Goal: Task Accomplishment & Management: Manage account settings

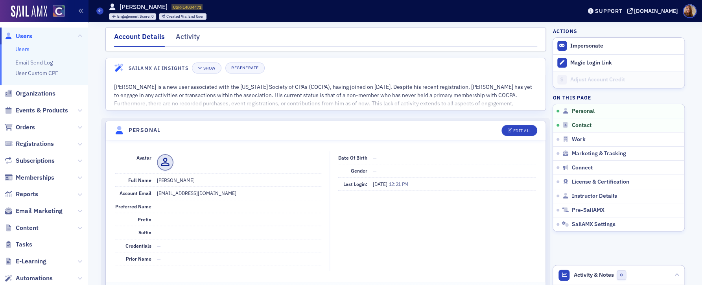
scroll to position [91, 0]
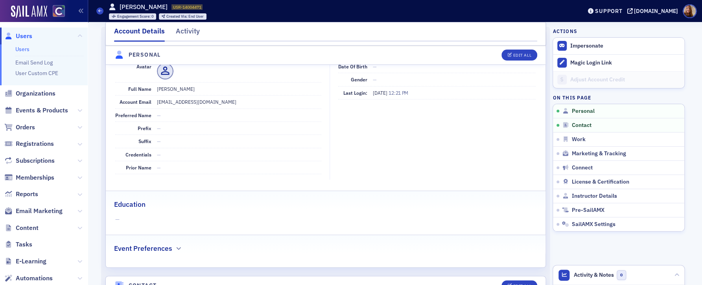
click at [23, 48] on link "Users" at bounding box center [22, 49] width 14 height 7
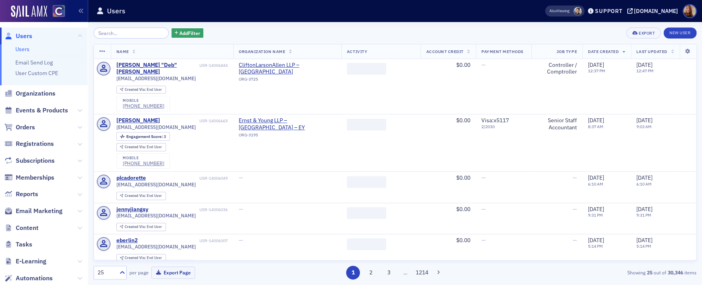
click at [133, 33] on input "search" at bounding box center [131, 33] width 75 height 11
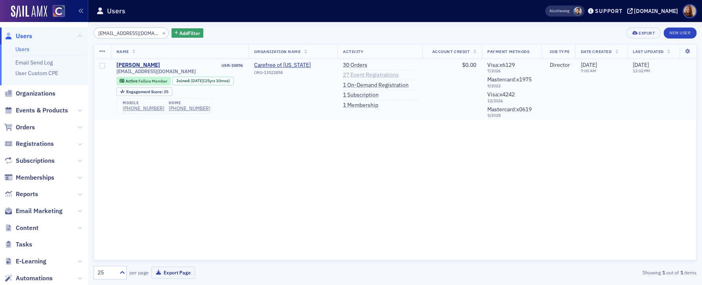
type input "[EMAIL_ADDRESS][DOMAIN_NAME]"
click at [362, 73] on link "27 Event Registrations" at bounding box center [371, 75] width 56 height 7
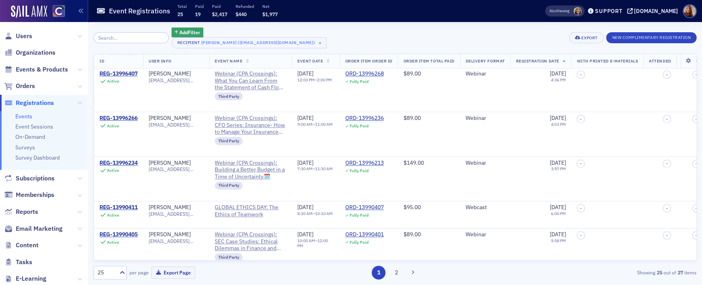
scroll to position [226, 0]
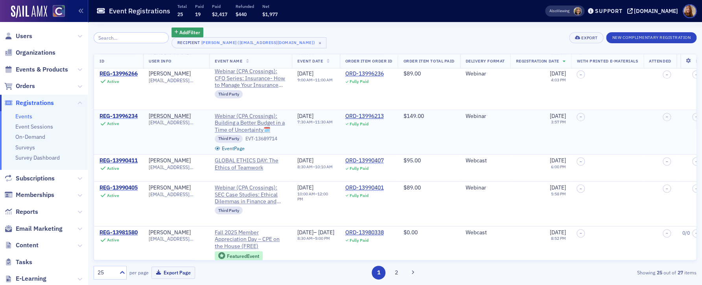
click at [116, 115] on div "REG-13996234" at bounding box center [119, 116] width 38 height 7
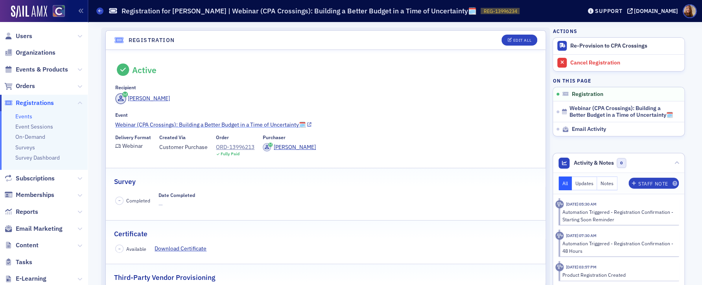
click at [307, 126] on icon at bounding box center [309, 125] width 4 height 4
click at [234, 145] on div "ORD-13996213" at bounding box center [235, 147] width 39 height 8
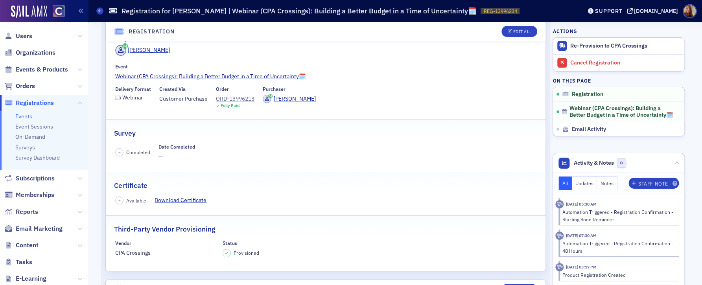
scroll to position [44, 0]
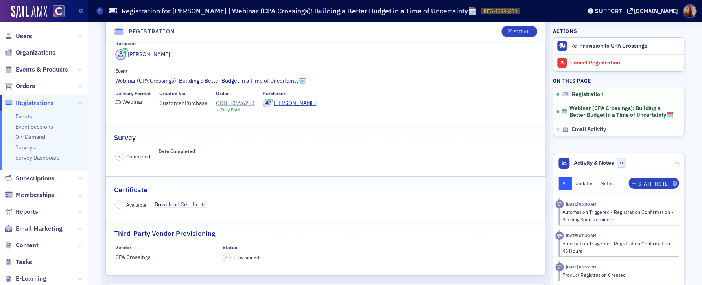
click at [236, 103] on div "ORD-13996213" at bounding box center [235, 103] width 39 height 8
click at [26, 35] on span "Users" at bounding box center [24, 36] width 17 height 9
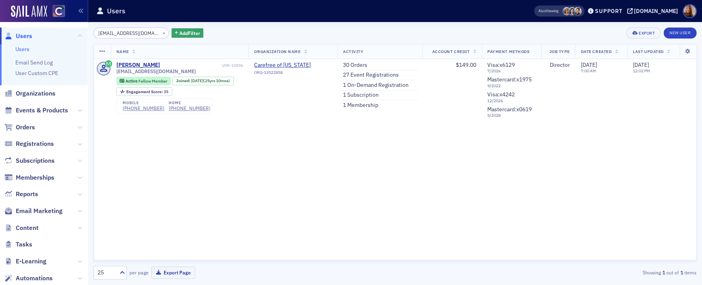
click at [129, 30] on input "tlwinger@gmail.com" at bounding box center [131, 33] width 75 height 11
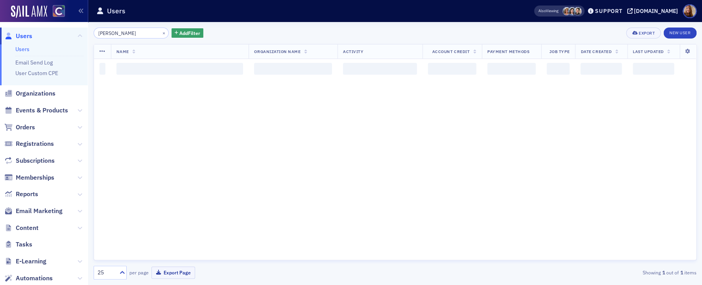
type input "Giltner"
click at [283, 34] on div "Giltner × Add Filter Export New User" at bounding box center [395, 33] width 603 height 11
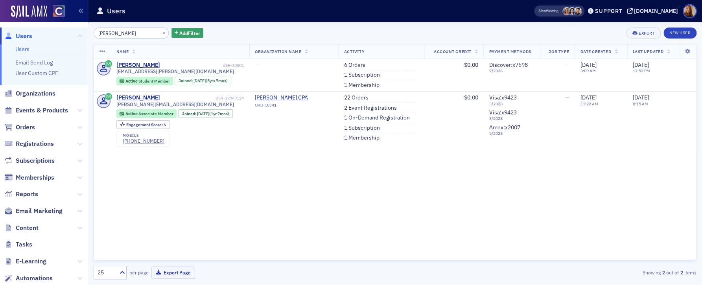
click at [423, 28] on div "Giltner × Add Filter Export New User" at bounding box center [395, 33] width 603 height 11
click at [233, 37] on div "Giltner × Add Filter Export New User" at bounding box center [395, 33] width 603 height 11
click at [24, 51] on link "Users" at bounding box center [22, 49] width 14 height 7
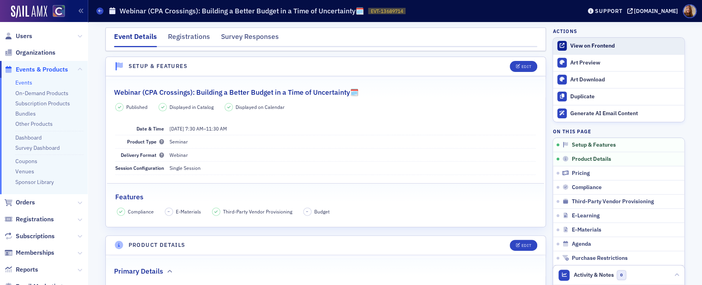
click at [594, 48] on div "View on Frontend" at bounding box center [625, 45] width 110 height 7
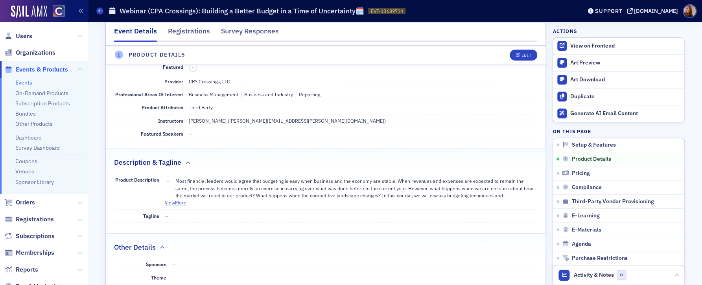
scroll to position [237, 0]
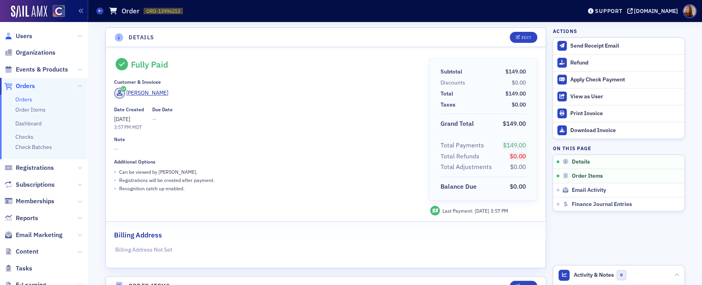
click at [15, 34] on link "Users" at bounding box center [18, 36] width 28 height 9
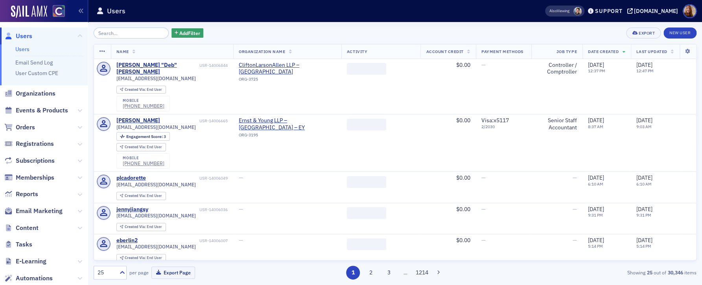
click at [130, 35] on input "search" at bounding box center [131, 33] width 75 height 11
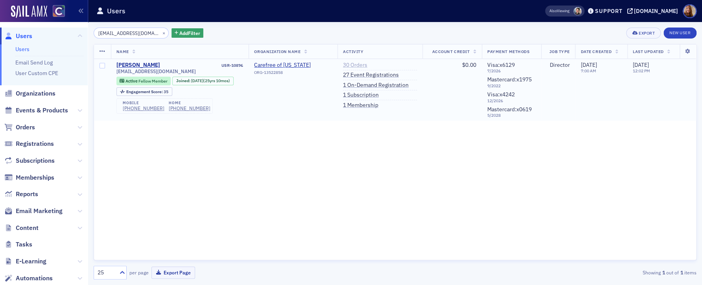
type input "[EMAIL_ADDRESS][DOMAIN_NAME]"
click at [367, 65] on link "30 Orders" at bounding box center [355, 65] width 24 height 7
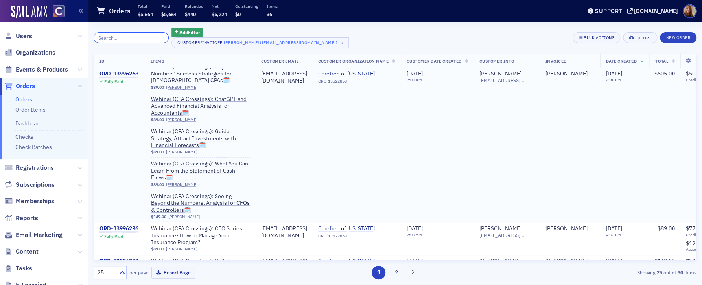
scroll to position [9, 0]
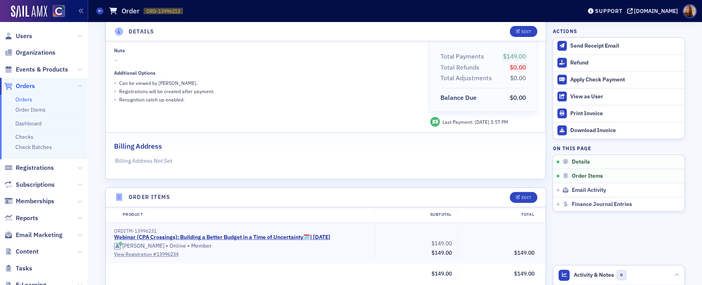
scroll to position [180, 0]
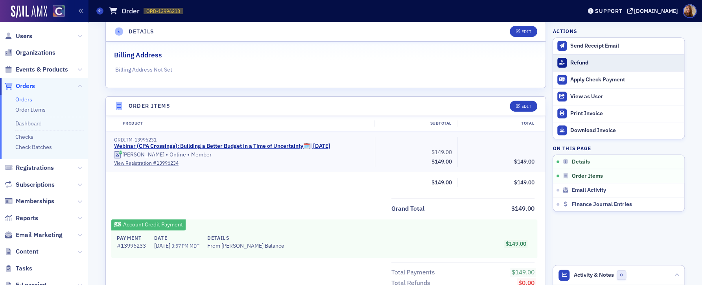
click at [572, 63] on div "Refund" at bounding box center [625, 62] width 110 height 7
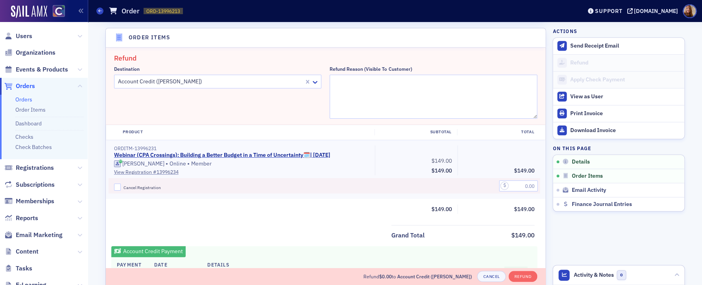
scroll to position [250, 0]
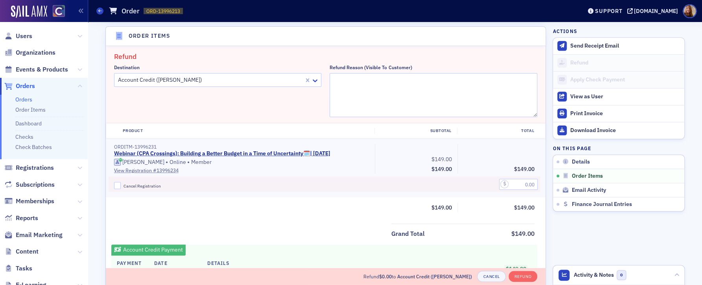
click at [223, 77] on div at bounding box center [210, 80] width 186 height 10
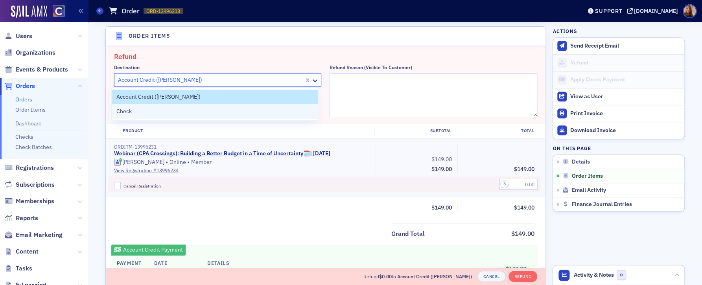
click at [170, 112] on div "Check" at bounding box center [215, 111] width 198 height 8
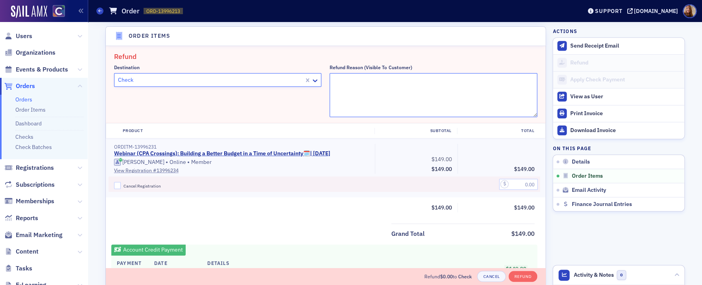
click at [363, 89] on textarea "Refund Reason (Visible to Customer)" at bounding box center [434, 95] width 208 height 44
type textarea "unable to attend"
click at [521, 190] on div at bounding box center [499, 184] width 83 height 15
click at [522, 181] on input "text" at bounding box center [518, 184] width 39 height 11
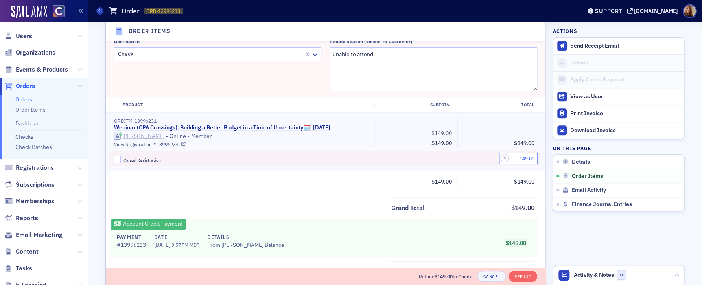
scroll to position [226, 0]
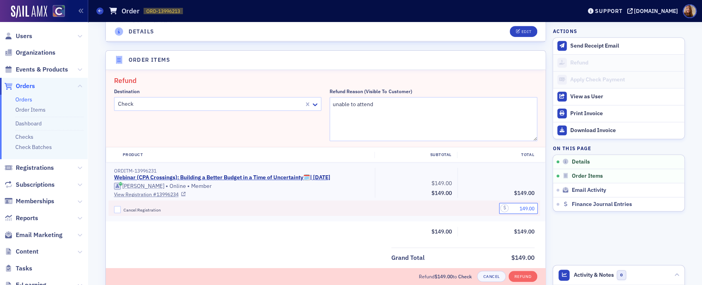
type input "149.00"
click at [129, 209] on span "Cancel Registration" at bounding box center [142, 210] width 37 height 6
click at [121, 209] on input "Cancel Registration" at bounding box center [117, 209] width 7 height 7
checkbox input "true"
click at [275, 108] on div at bounding box center [210, 104] width 186 height 10
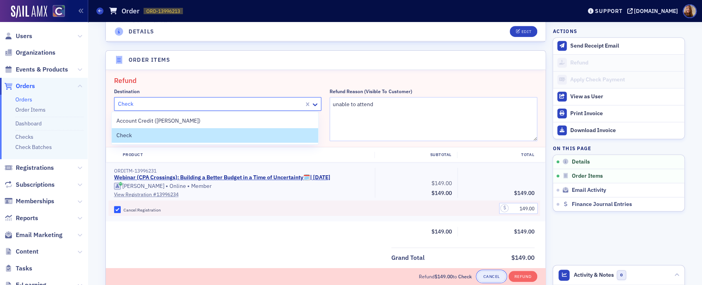
click at [489, 277] on button "Cancel" at bounding box center [491, 276] width 28 height 11
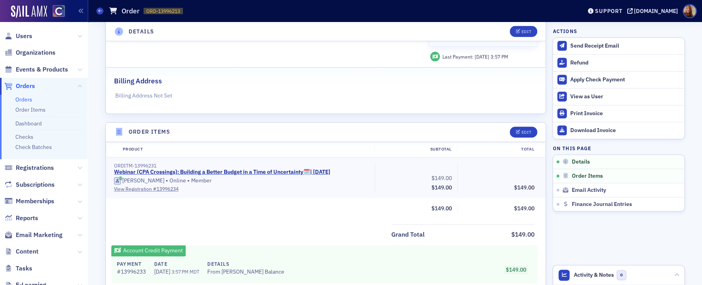
scroll to position [202, 0]
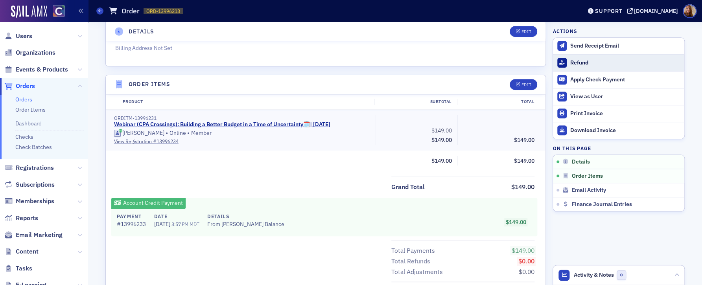
click at [580, 61] on div "Refund" at bounding box center [625, 62] width 110 height 7
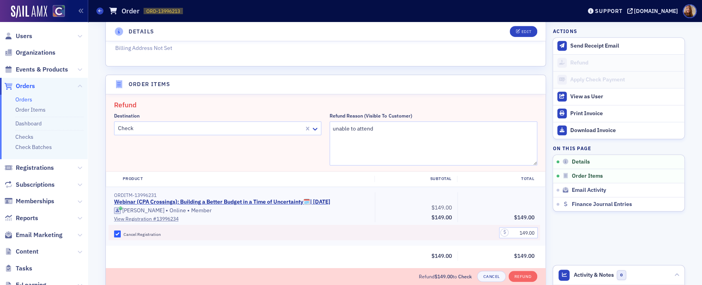
scroll to position [250, 0]
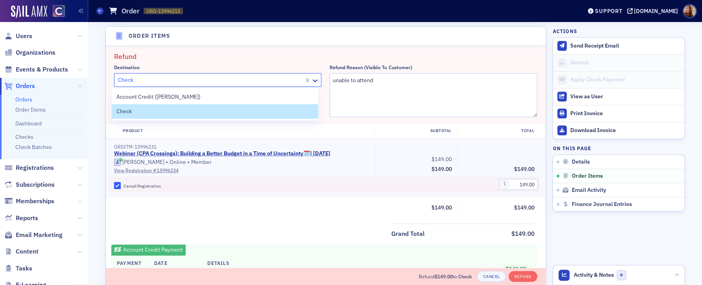
click at [228, 83] on div at bounding box center [210, 80] width 186 height 10
click at [178, 94] on span "Account Credit (Tonya Winger)" at bounding box center [158, 97] width 84 height 8
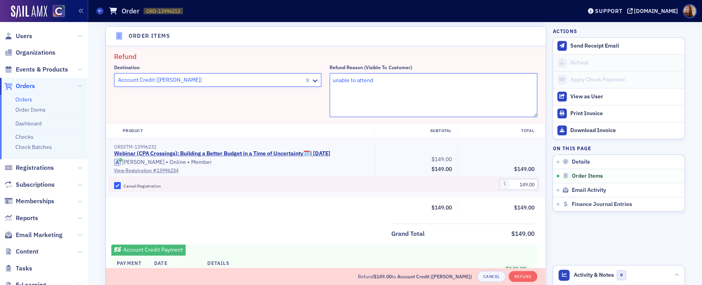
click at [384, 82] on textarea "unable to attend" at bounding box center [434, 95] width 208 height 44
click at [518, 185] on input "149.00" at bounding box center [518, 184] width 39 height 11
type input "149.00"
click at [523, 276] on button "Refund" at bounding box center [523, 276] width 29 height 11
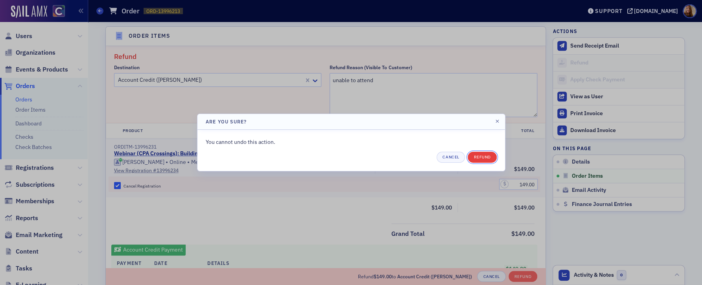
click at [485, 155] on button "Refund" at bounding box center [482, 157] width 29 height 11
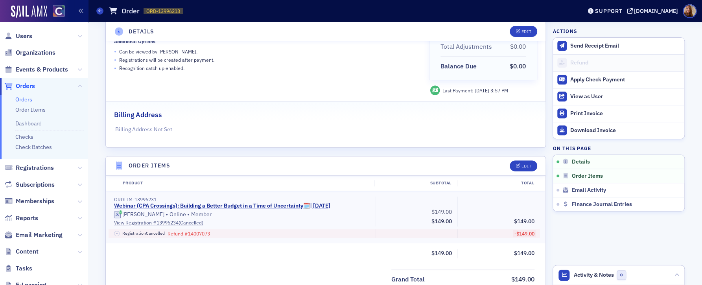
scroll to position [144, 0]
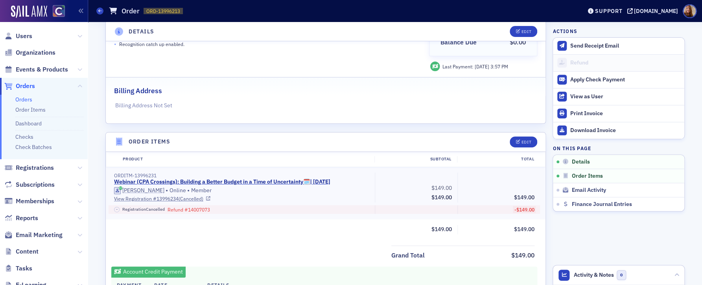
click at [312, 207] on div "– Registration Cancelled Refund # 14007073" at bounding box center [241, 209] width 255 height 9
click at [26, 32] on span "Users" at bounding box center [24, 36] width 17 height 9
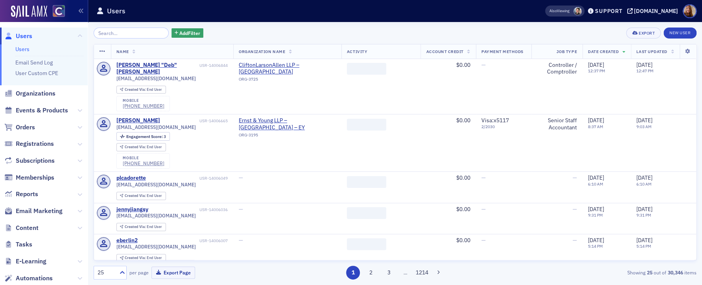
click at [126, 33] on input "search" at bounding box center [131, 33] width 75 height 11
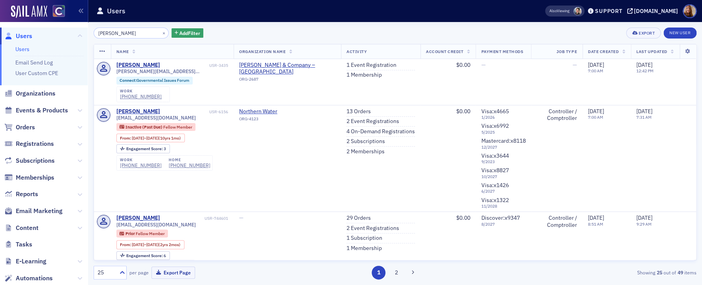
type input "Jeremy Sheets"
click at [28, 46] on link "Users" at bounding box center [22, 49] width 14 height 7
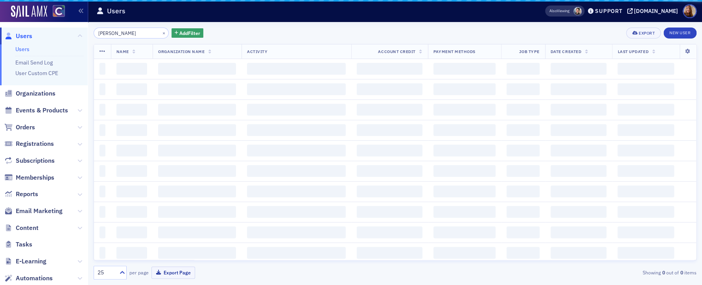
click at [118, 34] on input "Jeremy Sheets" at bounding box center [131, 33] width 75 height 11
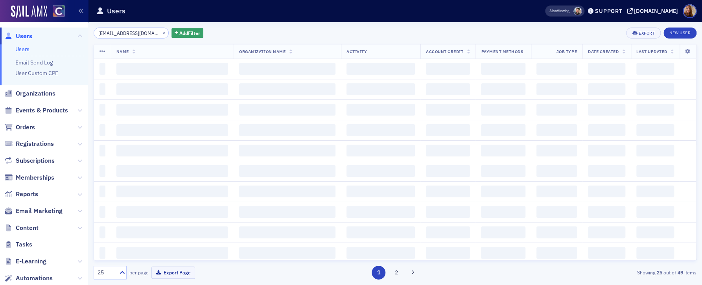
type input "casiecook@hotmail.com"
click at [244, 31] on div "casiecook@hotmail.com × Add Filter Export New User" at bounding box center [395, 33] width 603 height 11
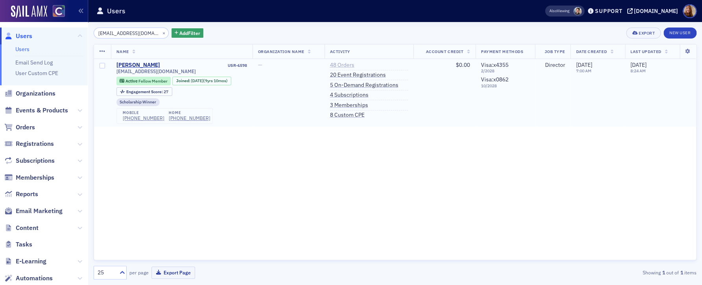
click at [353, 66] on link "48 Orders" at bounding box center [342, 65] width 24 height 7
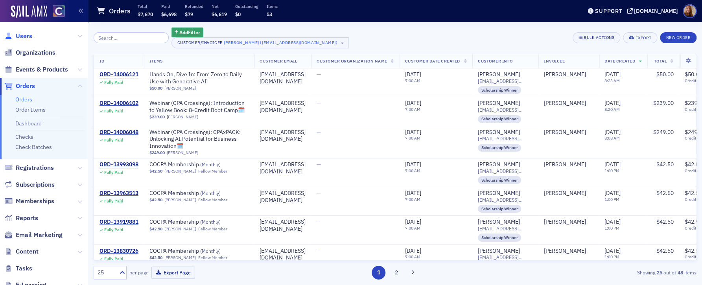
click at [26, 34] on span "Users" at bounding box center [24, 36] width 17 height 9
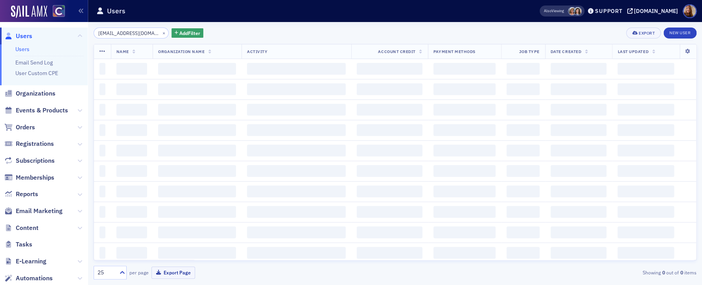
click at [116, 35] on input "casiecook@hotmail.com" at bounding box center [131, 33] width 75 height 11
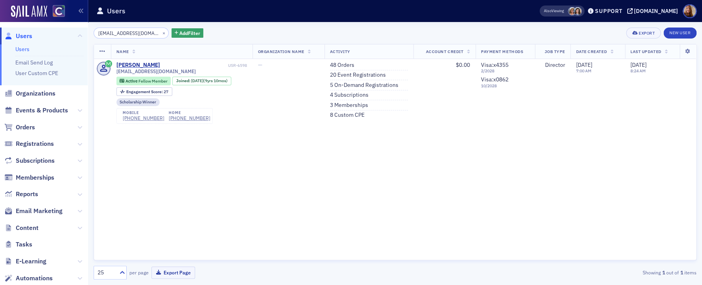
click at [116, 35] on input "casiecook@hotmail.com" at bounding box center [131, 33] width 75 height 11
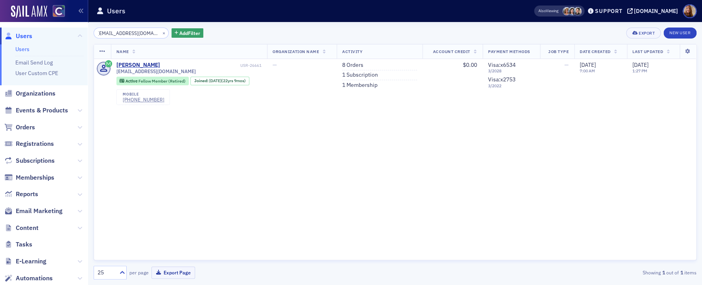
type input "dlmcconnell3@msn.com"
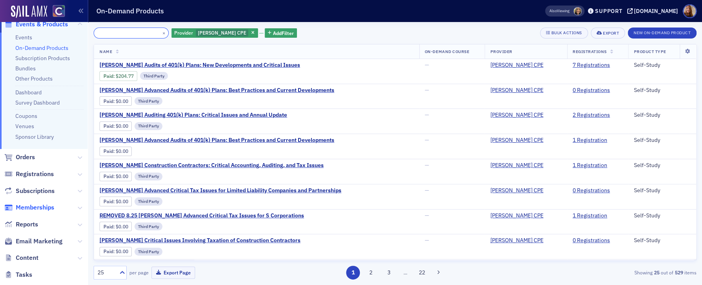
scroll to position [46, 0]
click at [19, 222] on span "Reports" at bounding box center [27, 224] width 22 height 9
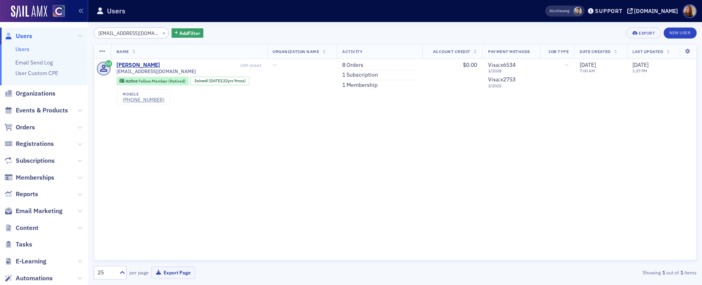
scroll to position [0, 1]
click at [24, 47] on link "Users" at bounding box center [22, 49] width 14 height 7
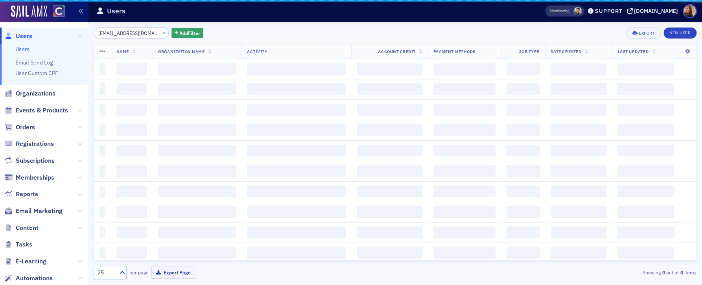
scroll to position [0, 1]
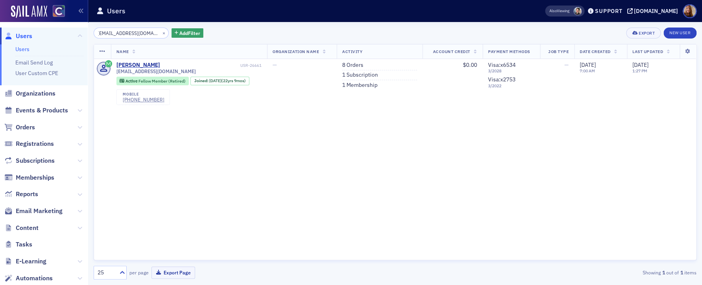
click at [129, 31] on input "[EMAIL_ADDRESS][DOMAIN_NAME]" at bounding box center [131, 33] width 75 height 11
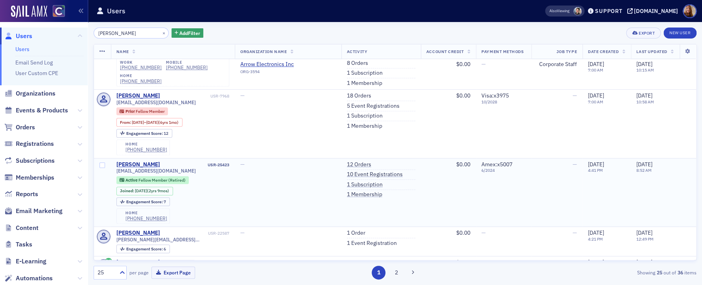
scroll to position [287, 0]
type input "brooks"
click at [352, 181] on link "1 Subscription" at bounding box center [365, 184] width 36 height 7
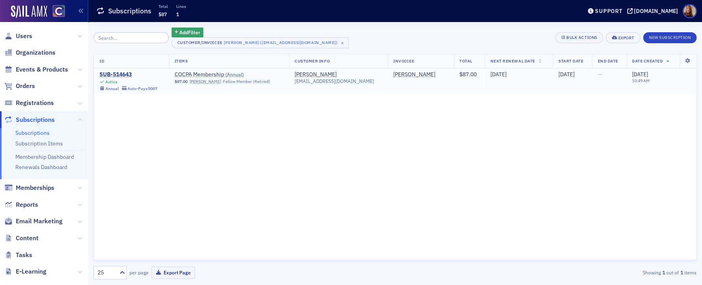
click at [122, 78] on div "SUB-514643" at bounding box center [129, 74] width 58 height 7
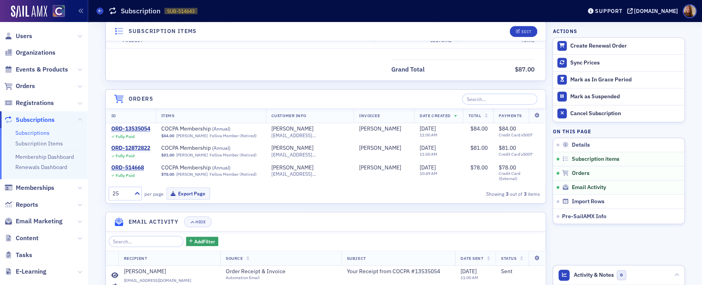
scroll to position [277, 0]
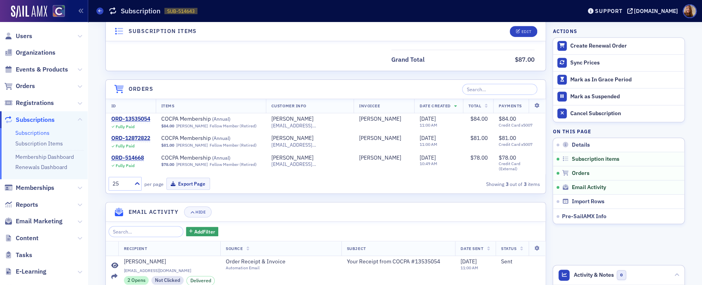
click at [418, 207] on header "Email Activity Hide" at bounding box center [326, 212] width 440 height 19
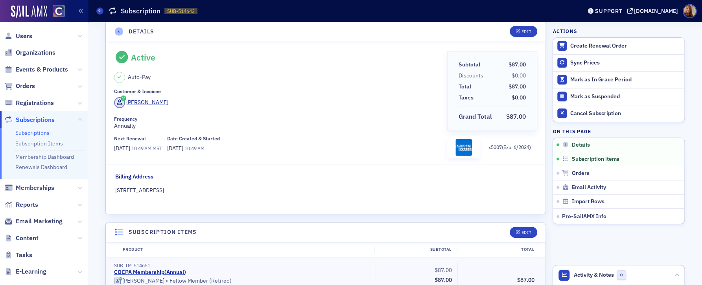
scroll to position [7, 0]
click at [312, 190] on div "3 TANNERY RD, MEDFIELD, MA 02052-2329, United States" at bounding box center [325, 191] width 421 height 8
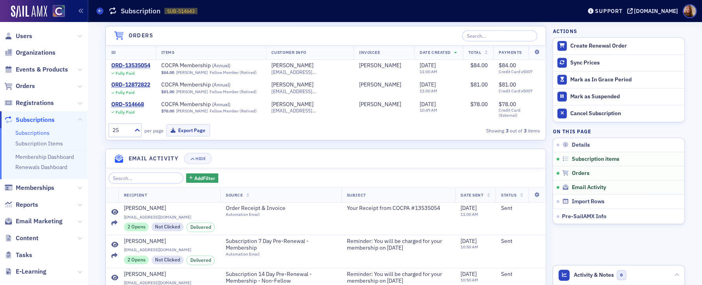
scroll to position [184, 0]
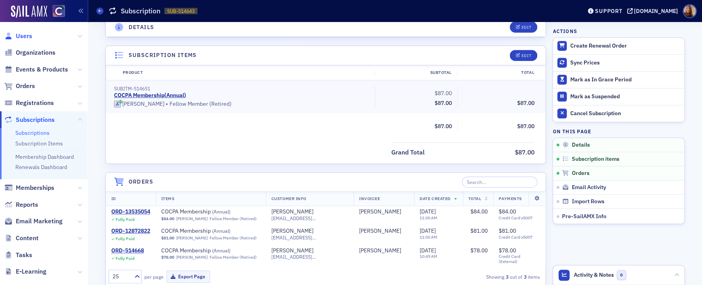
click at [27, 34] on span "Users" at bounding box center [24, 36] width 17 height 9
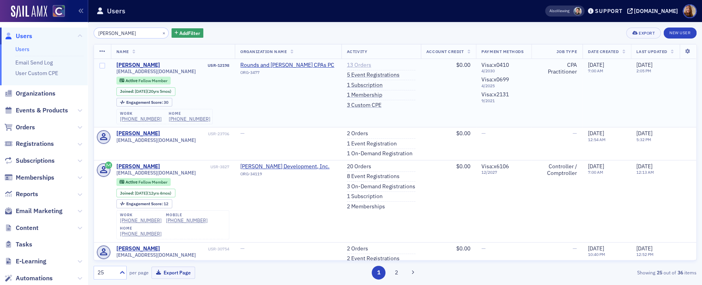
click at [349, 66] on link "13 Orders" at bounding box center [359, 65] width 24 height 7
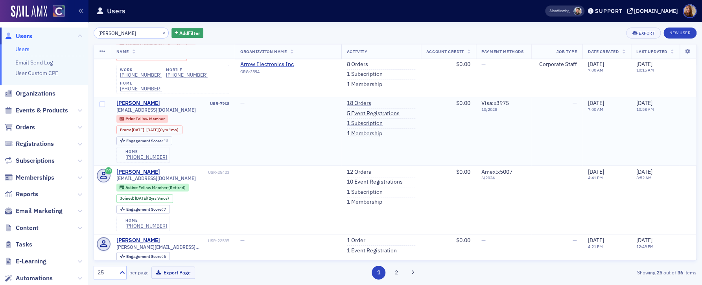
scroll to position [284, 0]
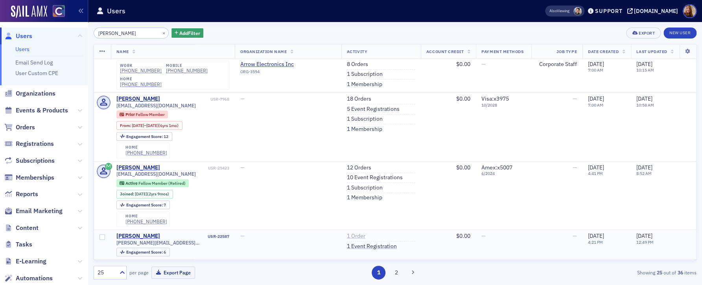
click at [351, 233] on link "1 Order" at bounding box center [356, 236] width 18 height 7
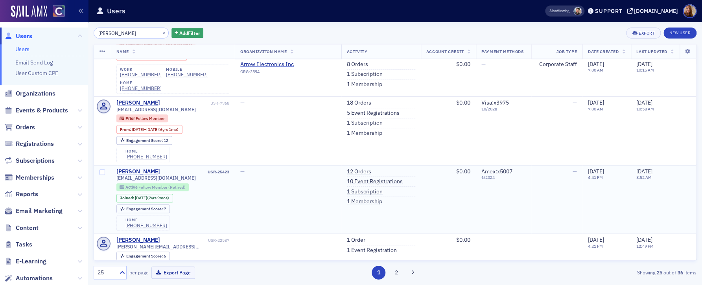
scroll to position [293, 0]
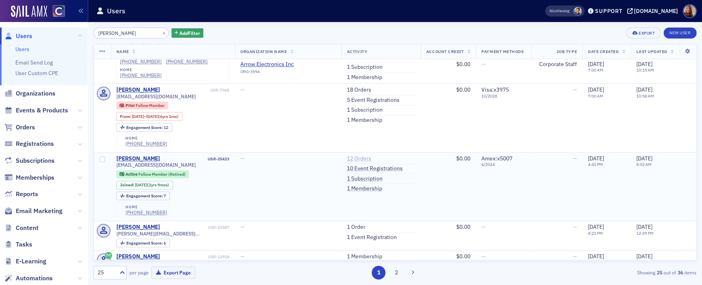
click at [356, 155] on link "12 Orders" at bounding box center [359, 158] width 24 height 7
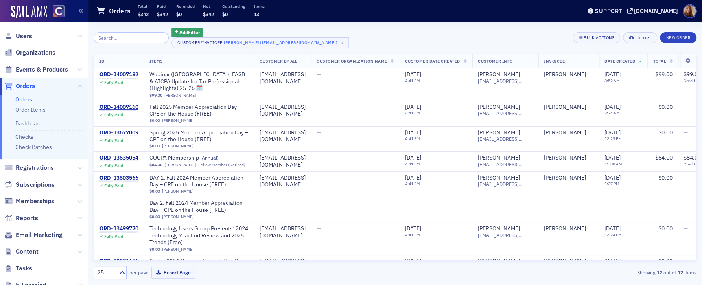
click at [26, 99] on link "Orders" at bounding box center [23, 99] width 17 height 7
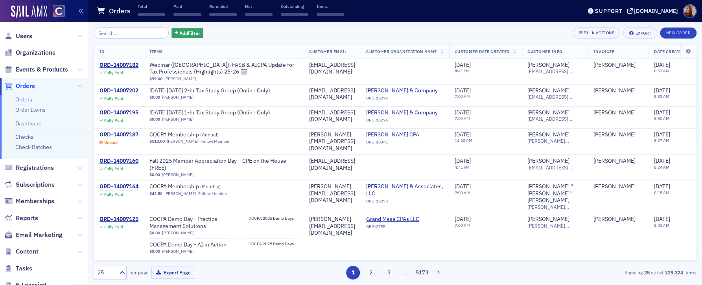
click at [114, 36] on input "search" at bounding box center [131, 33] width 75 height 11
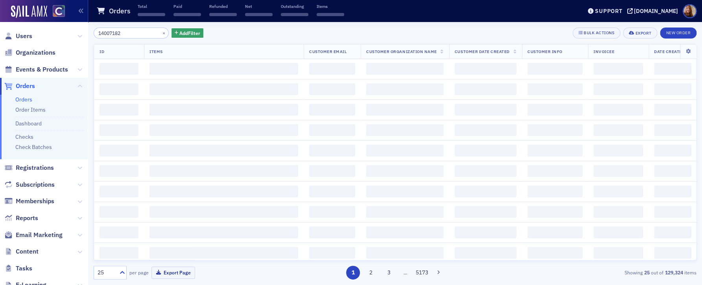
type input "14007182"
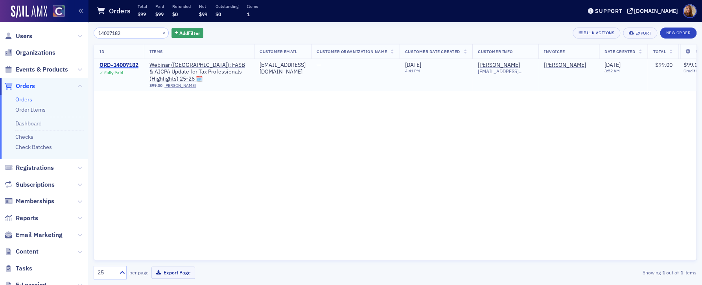
click at [115, 65] on div "ORD-14007182" at bounding box center [119, 65] width 39 height 7
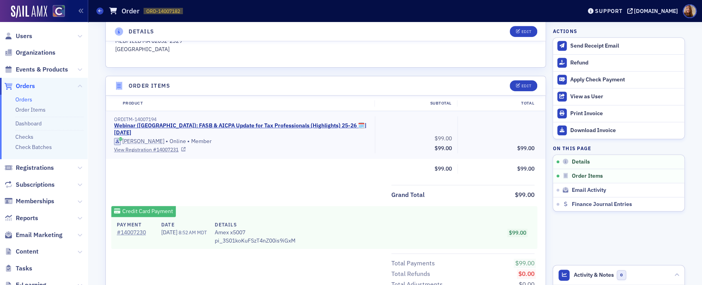
scroll to position [225, 0]
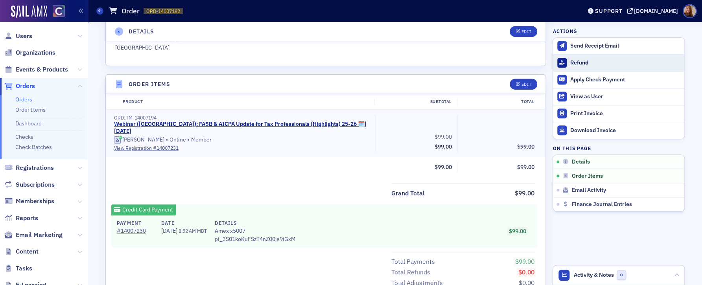
click at [575, 64] on div "Refund" at bounding box center [625, 62] width 110 height 7
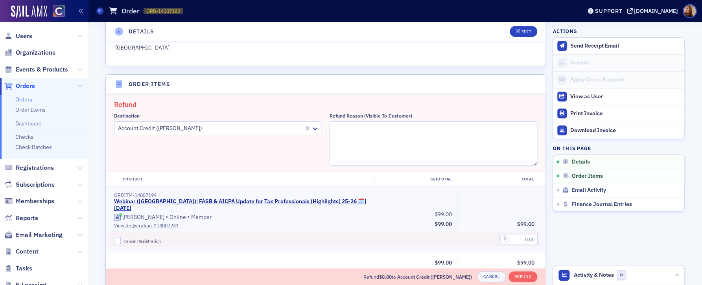
scroll to position [273, 0]
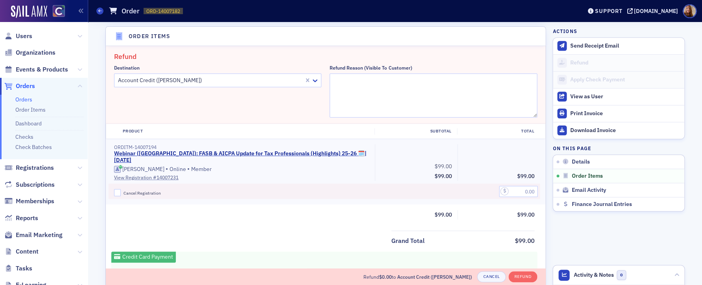
click at [231, 87] on div "Destination Account Credit (John Brooks)" at bounding box center [218, 91] width 208 height 53
click at [231, 81] on div at bounding box center [210, 81] width 186 height 10
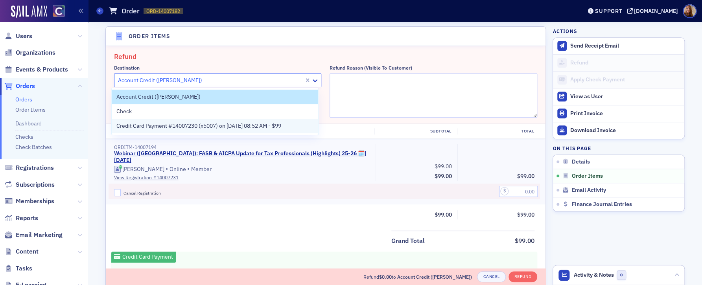
click at [150, 127] on span "Credit Card Payment #14007230 (x5007) on 8/25/2025 08:52 AM - $99" at bounding box center [198, 126] width 165 height 8
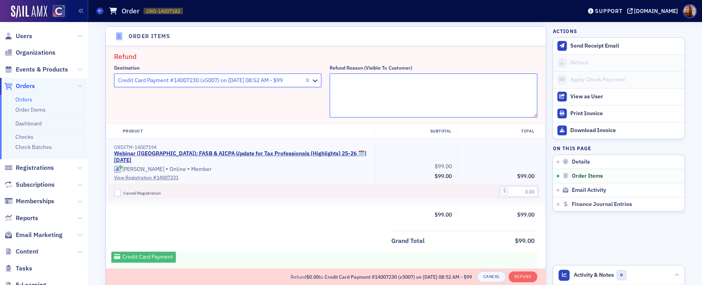
click at [389, 94] on textarea "Refund Reason (Visible to Customer)" at bounding box center [434, 96] width 208 height 44
click at [517, 186] on input "text" at bounding box center [518, 191] width 39 height 11
type input "99.00"
click at [364, 93] on textarea "Refund Reason (Visible to Customer)" at bounding box center [434, 96] width 208 height 44
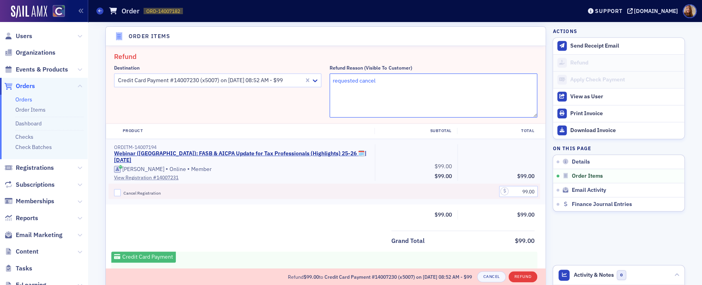
type textarea "requested cancel"
click at [517, 274] on button "Refund" at bounding box center [523, 276] width 29 height 11
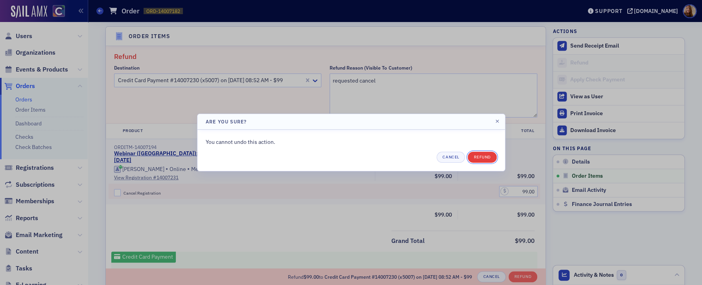
click at [479, 158] on button "Refund" at bounding box center [482, 157] width 29 height 11
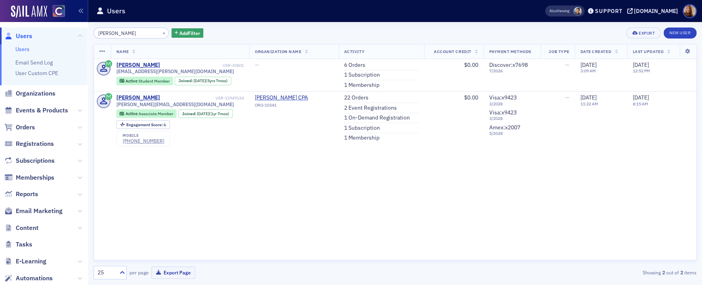
click at [434, 178] on div "Name Organization Name Activity Account Credit Payment Methods Job Type Date Cr…" at bounding box center [395, 152] width 603 height 216
click at [386, 211] on div "Name Organization Name Activity Account Credit Payment Methods Job Type Date Cr…" at bounding box center [395, 152] width 603 height 216
click at [473, 206] on div "Name Organization Name Activity Account Credit Payment Methods Job Type Date Cr…" at bounding box center [395, 152] width 603 height 216
click at [106, 32] on input "Giltner" at bounding box center [131, 33] width 75 height 11
paste input "Catherine Maning"
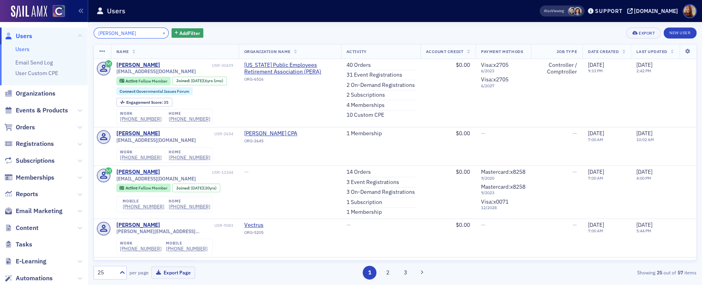
type input "Catherine Maninger"
click at [23, 48] on link "Users" at bounding box center [22, 49] width 14 height 7
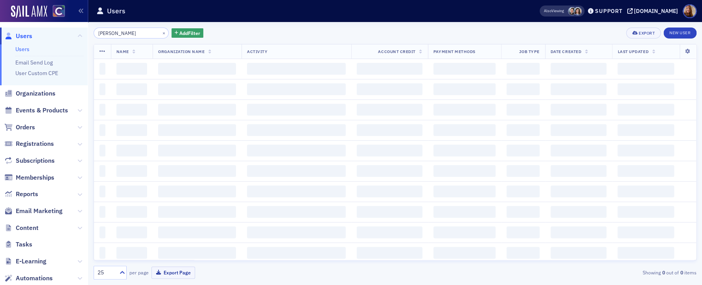
click at [124, 30] on input "Catherine Maninger" at bounding box center [131, 33] width 75 height 11
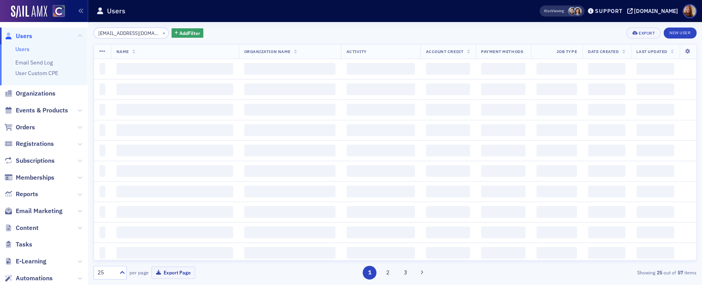
scroll to position [0, 7]
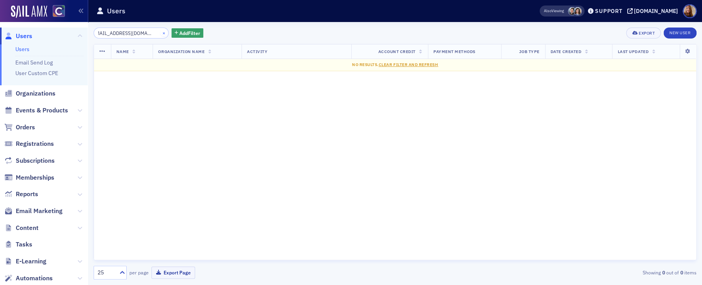
type input "jeremyksheets@icloud.com"
click at [161, 33] on button "×" at bounding box center [164, 32] width 7 height 7
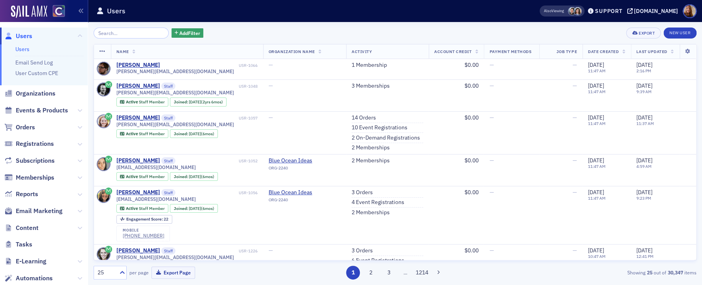
click at [17, 48] on link "Users" at bounding box center [22, 49] width 14 height 7
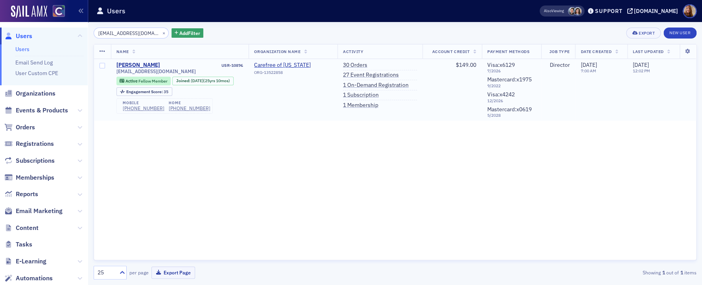
type input "tlwinger@gmail.com"
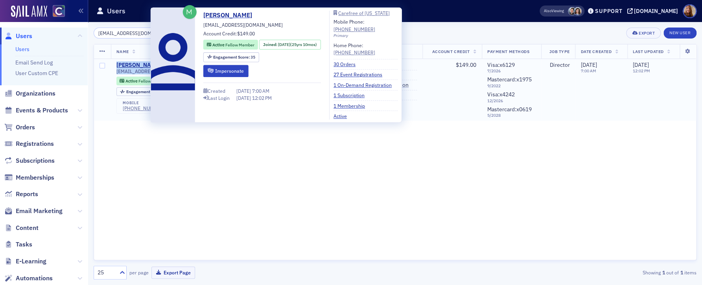
drag, startPoint x: 153, startPoint y: 72, endPoint x: 116, endPoint y: 66, distance: 37.1
click at [116, 66] on div "Tonya Winger USR-10896 tlwinger@gmail.com Active Fellow Member Joined : 9/30/19…" at bounding box center [179, 88] width 127 height 52
copy div "Tonya Winger USR-10896 tlwinger@gmail.com"
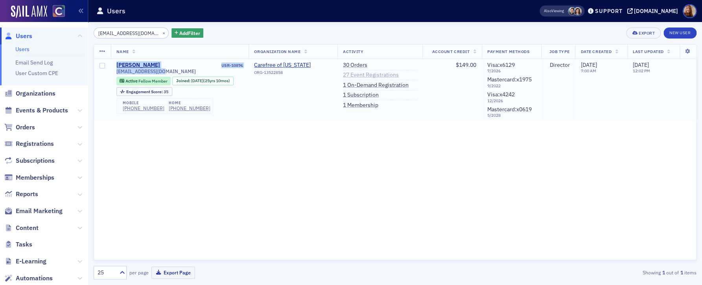
click at [365, 76] on link "27 Event Registrations" at bounding box center [371, 75] width 56 height 7
click at [365, 65] on link "30 Orders" at bounding box center [355, 65] width 24 height 7
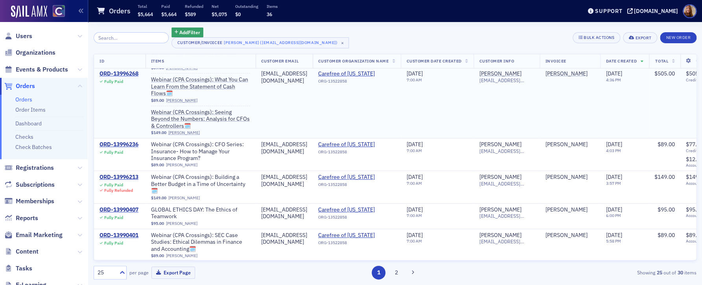
scroll to position [94, 0]
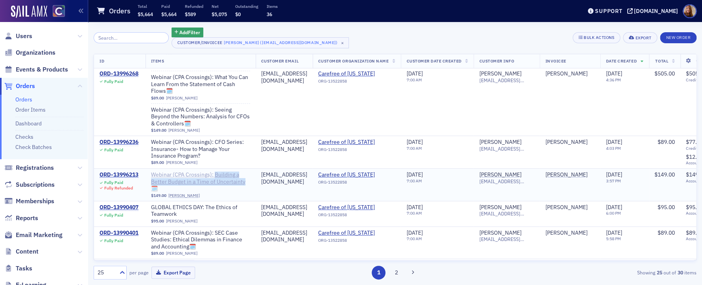
drag, startPoint x: 253, startPoint y: 185, endPoint x: 214, endPoint y: 177, distance: 39.4
click at [214, 177] on td "Webinar (CPA Crossings): Building a Better Budget in a Time of Uncertainty🗓️ $1…" at bounding box center [201, 185] width 110 height 32
copy span "Building a Better Budget in a Time of Uncertainty"
click at [218, 180] on span "Webinar (CPA Crossings): Building a Better Budget in a Time of Uncertainty🗓️" at bounding box center [200, 182] width 99 height 21
click at [28, 39] on span "Users" at bounding box center [24, 36] width 17 height 9
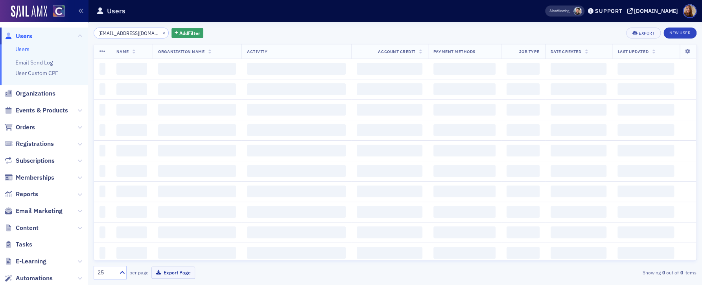
click at [124, 32] on input "tlwinger@gmail.com" at bounding box center [131, 33] width 75 height 11
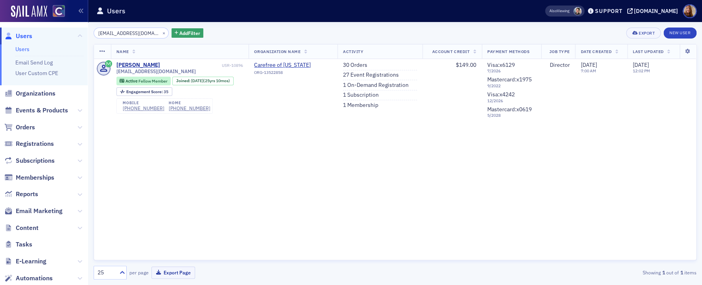
click at [124, 33] on input "tlwinger@gmail.com" at bounding box center [131, 33] width 75 height 11
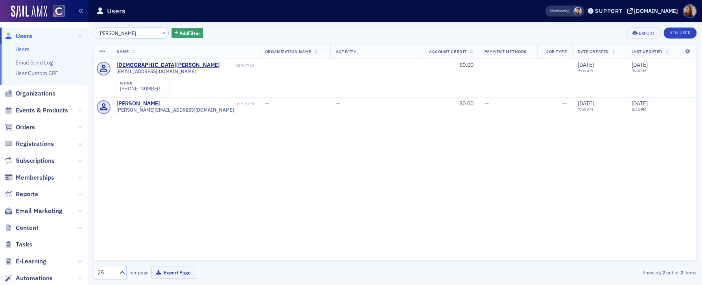
click at [102, 31] on input "sergio sosa" at bounding box center [131, 33] width 75 height 11
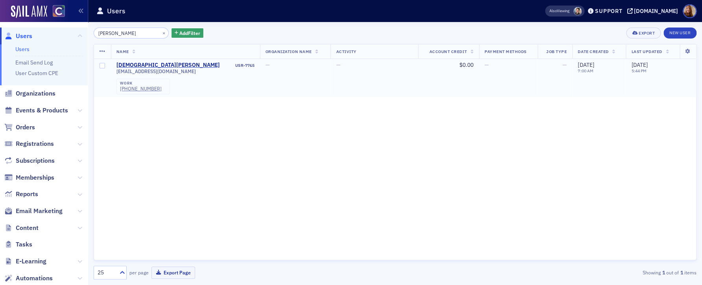
type input "sosa"
click at [21, 48] on link "Users" at bounding box center [22, 49] width 14 height 7
click at [100, 33] on input "sosa" at bounding box center [131, 33] width 75 height 11
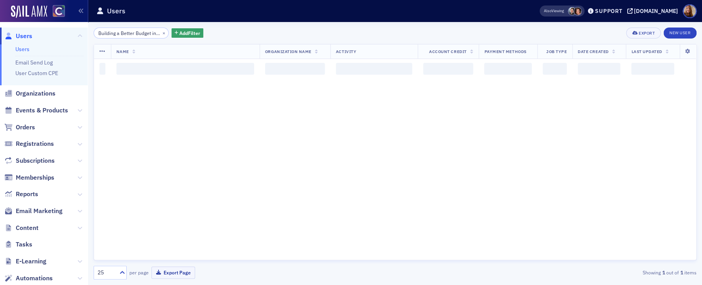
scroll to position [0, 52]
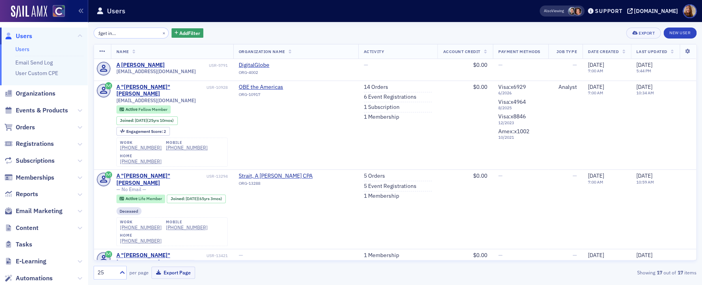
type input "Building a Better Budget in a Time of Uncertainty"
click at [26, 48] on link "Users" at bounding box center [22, 49] width 14 height 7
click at [117, 32] on input "Building a Better Budget in a Time of Uncertainty" at bounding box center [131, 33] width 75 height 11
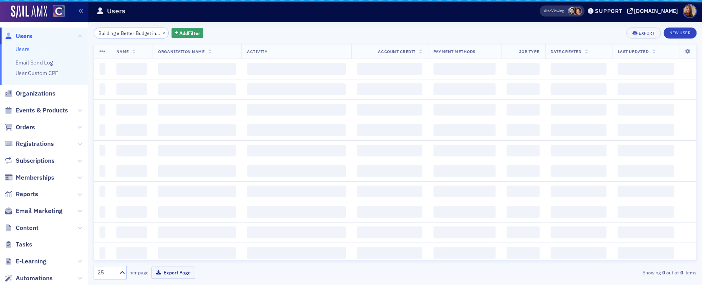
click at [117, 32] on input "Building a Better Budget in a Time of Uncertainty" at bounding box center [131, 33] width 75 height 11
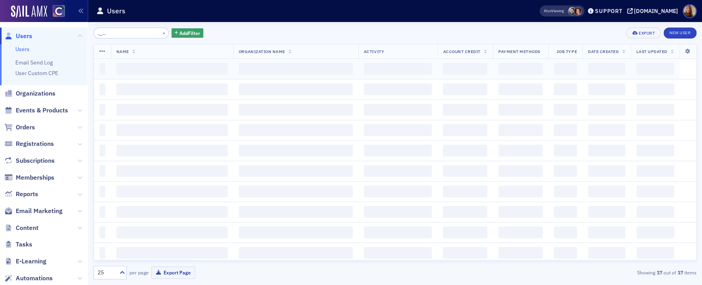
scroll to position [0, 11]
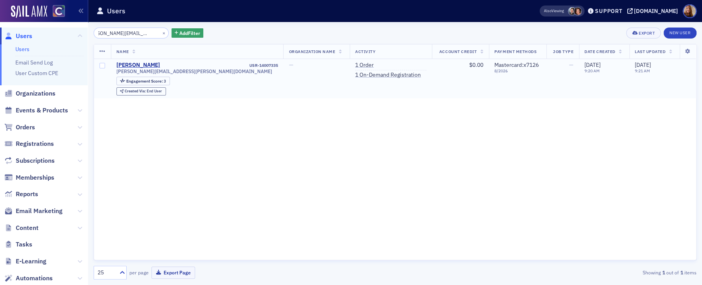
type input "glenn.zimbelman@gmail.com"
click at [355, 68] on li "1 Order" at bounding box center [390, 66] width 71 height 9
click at [355, 65] on link "1 Order" at bounding box center [364, 65] width 18 height 7
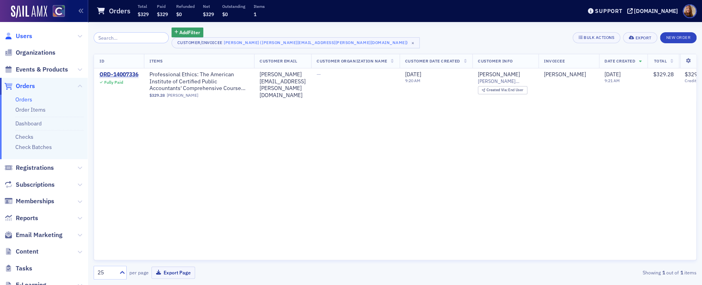
click at [20, 32] on span "Users" at bounding box center [24, 36] width 17 height 9
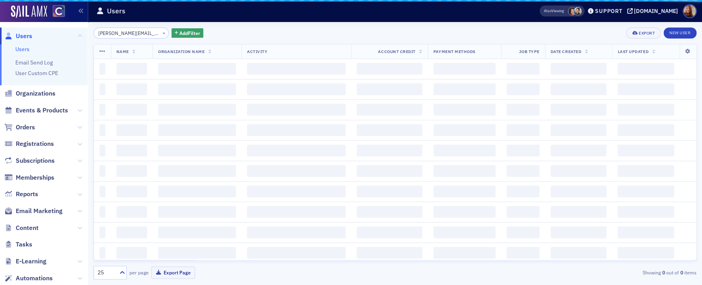
scroll to position [0, 11]
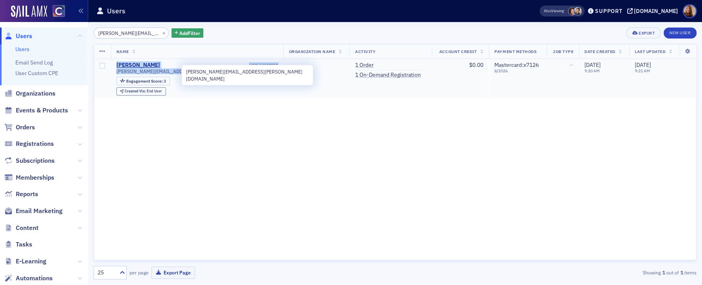
drag, startPoint x: 187, startPoint y: 73, endPoint x: 116, endPoint y: 68, distance: 70.6
click at [116, 68] on div "Glenn Zimbelman USR-14007335 glenn.zimbelman@gmail.com Engagement Score : 3 Cre…" at bounding box center [197, 79] width 162 height 34
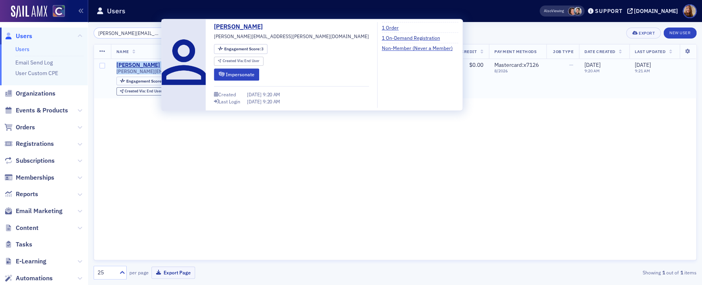
copy div "Glenn Zimbelman USR-14007335 glenn.zimbelman@gmail.com"
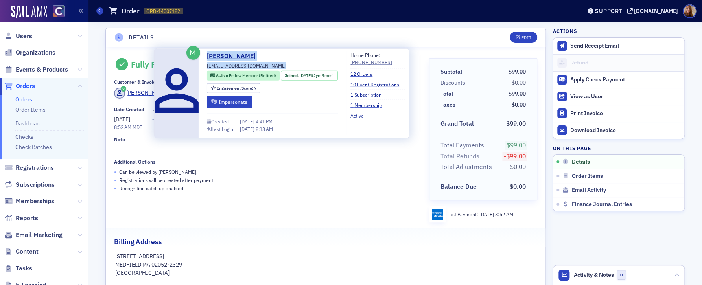
drag, startPoint x: 262, startPoint y: 65, endPoint x: 203, endPoint y: 57, distance: 59.2
click at [203, 57] on div "[PERSON_NAME] [EMAIL_ADDRESS][DOMAIN_NAME] Active Fellow Member (Retired) Joine…" at bounding box center [282, 94] width 246 height 84
copy div "John Brooks jlbrooksiii@gmail.com"
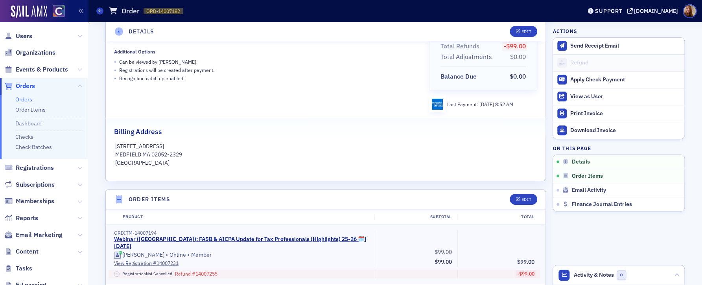
scroll to position [244, 0]
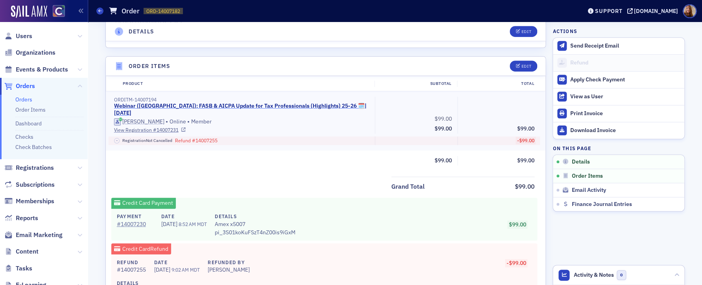
copy link "Webinar (CA): FASB & AICPA Update for Tax Professionals (Highlights) 25-26 🗓 | …"
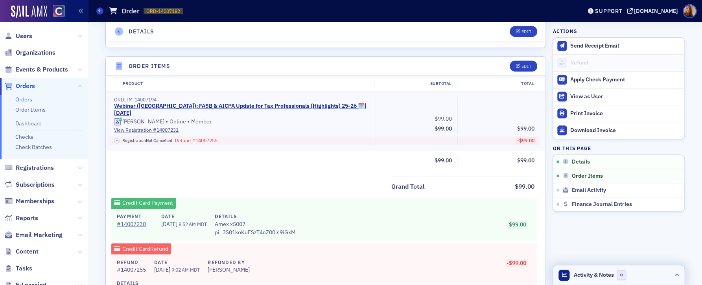
click at [649, 278] on header "Activity & Notes 0" at bounding box center [618, 276] width 131 height 20
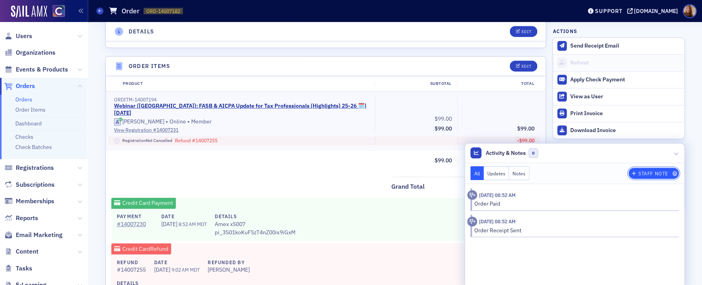
click at [647, 176] on div "Staff Note" at bounding box center [654, 174] width 30 height 4
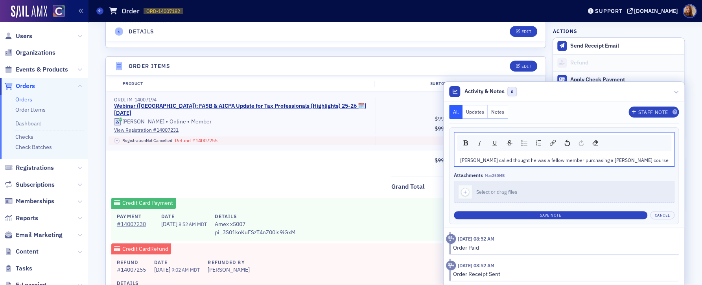
click at [641, 160] on div "John called thought he was a fellow member purchasing a Surgent course" at bounding box center [564, 160] width 209 height 7
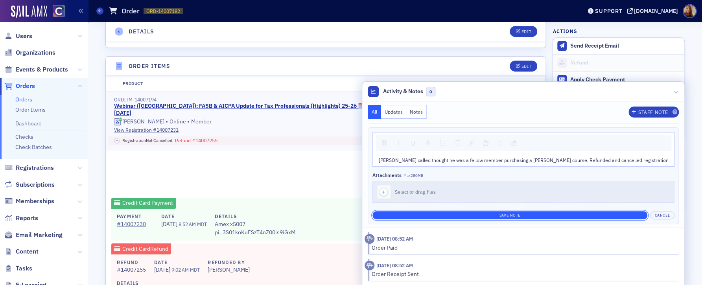
click at [545, 216] on button "Save Note" at bounding box center [510, 215] width 275 height 8
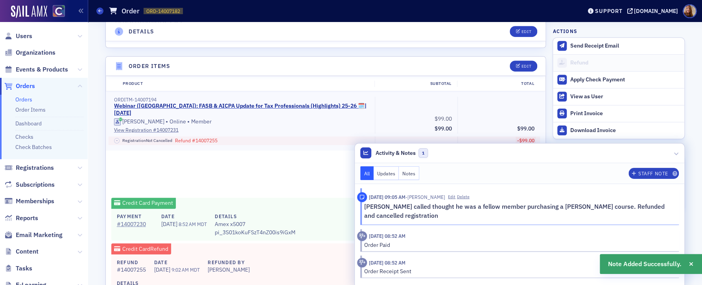
click at [308, 177] on div "Grand Total $99.00" at bounding box center [326, 185] width 440 height 16
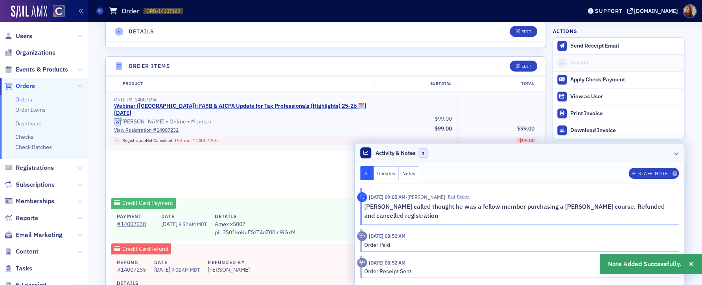
click at [622, 152] on header "Activity & Notes 1" at bounding box center [520, 154] width 330 height 20
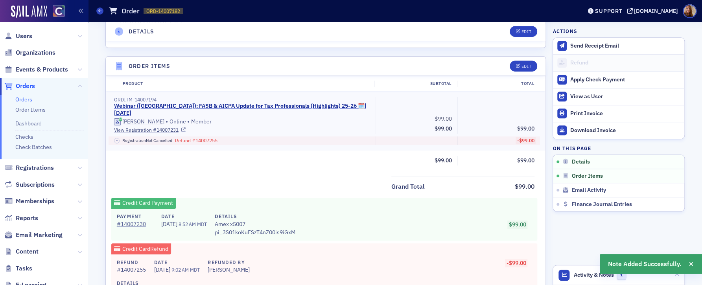
click at [138, 126] on link "View Registration # 14007231" at bounding box center [241, 129] width 255 height 7
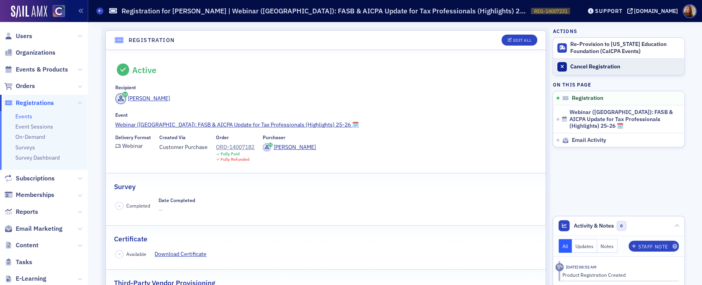
click at [593, 69] on div "Cancel Registration" at bounding box center [625, 66] width 110 height 7
click at [334, 93] on div "[PERSON_NAME]" at bounding box center [325, 99] width 421 height 13
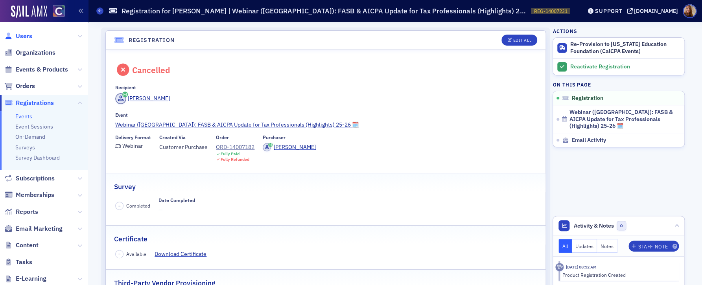
click at [30, 37] on span "Users" at bounding box center [24, 36] width 17 height 9
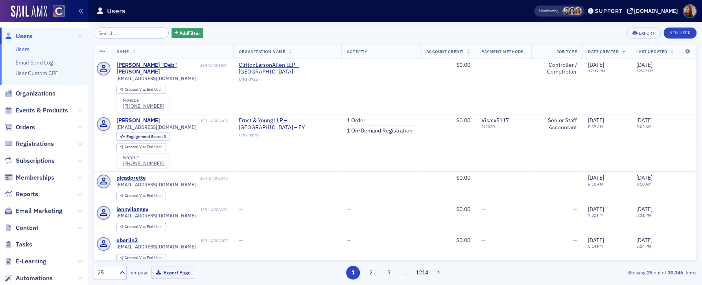
drag, startPoint x: 29, startPoint y: 48, endPoint x: 39, endPoint y: 28, distance: 22.7
click at [29, 48] on li "Users" at bounding box center [49, 49] width 68 height 7
